Goal: Check status: Check status

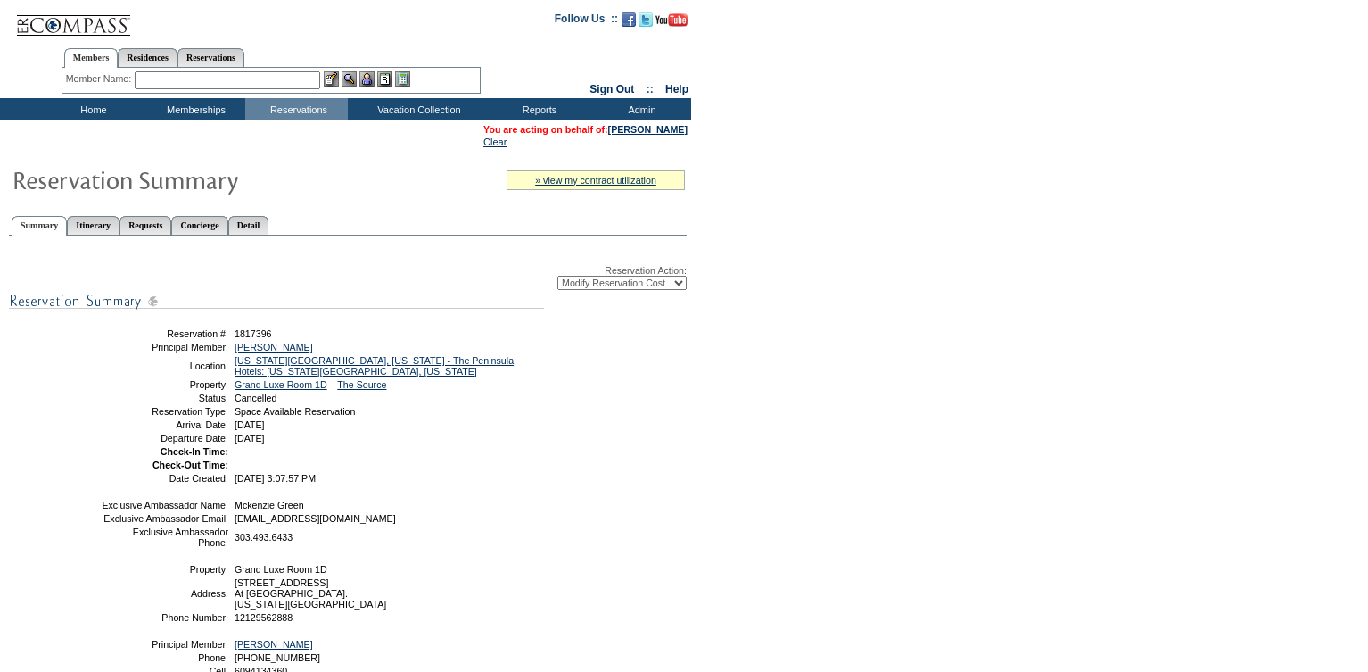
select select "ChangeCost"
click at [216, 82] on input "text" at bounding box center [228, 80] width 186 height 18
drag, startPoint x: 286, startPoint y: 339, endPoint x: 236, endPoint y: 343, distance: 50.1
click at [236, 339] on td "1817396" at bounding box center [386, 333] width 310 height 11
copy span "1817396"
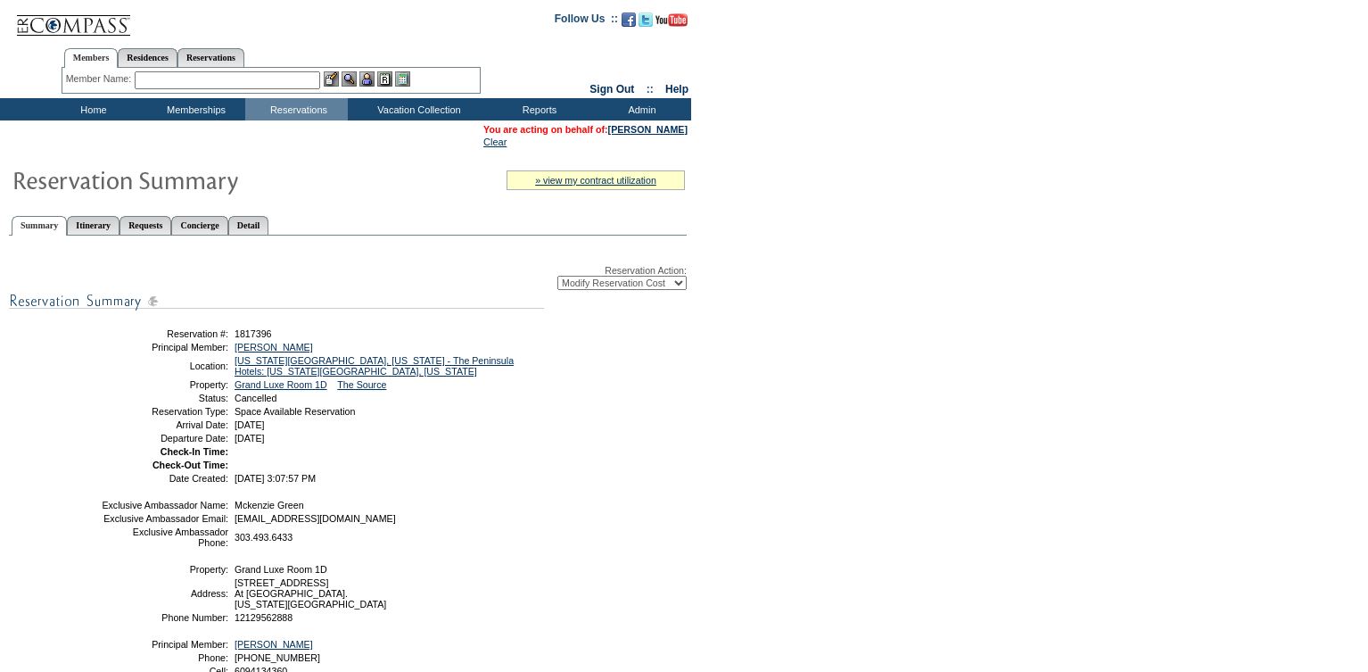
click at [476, 486] on table "Reservation #: 1817396 Principal Member: [PERSON_NAME] Location: [US_STATE][GEO…" at bounding box center [321, 404] width 446 height 163
drag, startPoint x: 286, startPoint y: 338, endPoint x: 234, endPoint y: 339, distance: 52.6
click at [234, 339] on td "1817396" at bounding box center [386, 333] width 310 height 11
copy span "1817396"
click at [339, 339] on td "1817396" at bounding box center [386, 333] width 310 height 11
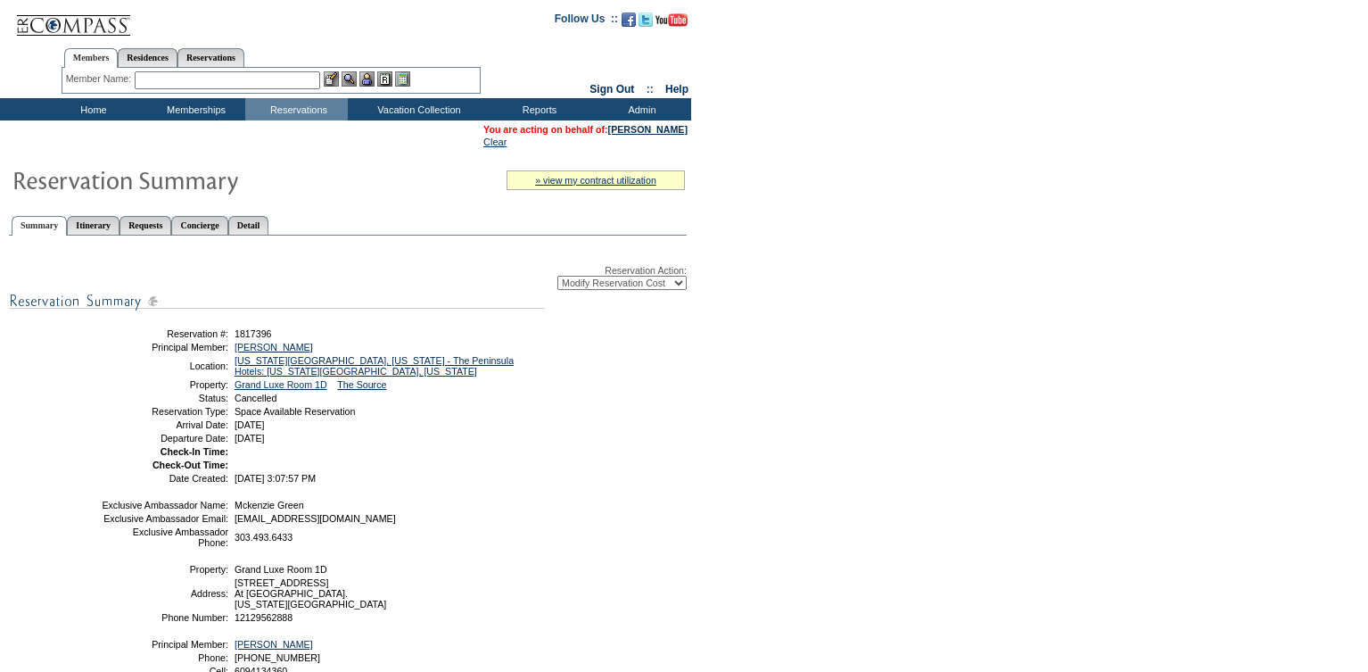
click at [335, 352] on td "[PERSON_NAME]" at bounding box center [386, 347] width 310 height 11
drag, startPoint x: 326, startPoint y: 353, endPoint x: 231, endPoint y: 354, distance: 94.6
click at [231, 352] on td "[PERSON_NAME]" at bounding box center [386, 347] width 310 height 11
copy link "[PERSON_NAME]"
click at [395, 168] on td "Hotel Collection" at bounding box center [422, 168] width 140 height 17
